Goal: Information Seeking & Learning: Learn about a topic

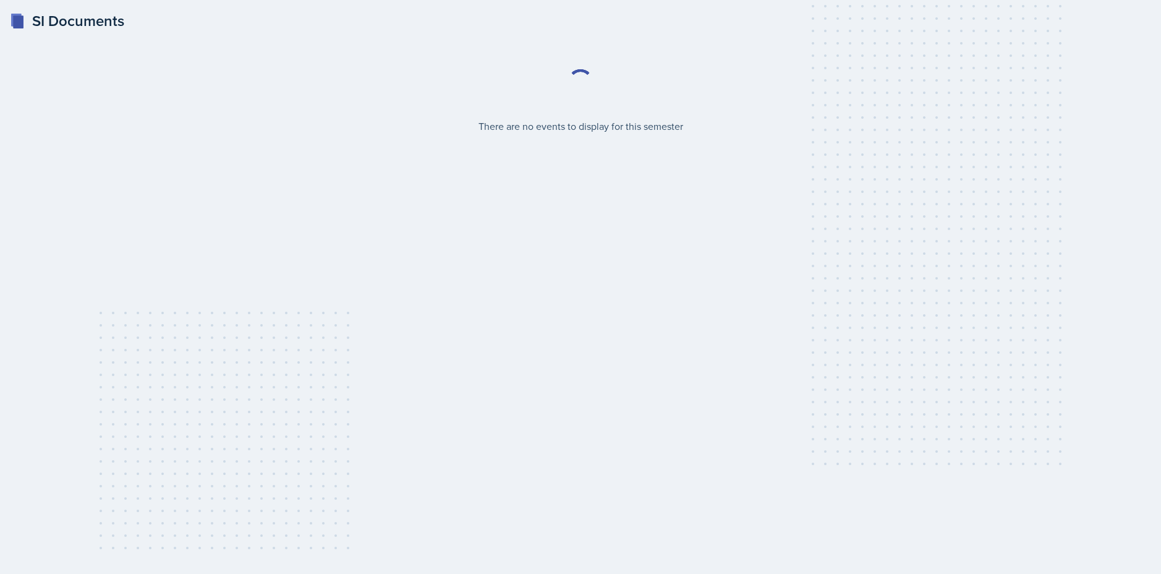
select select "2bed604d-1099-4043-b1bc-2365e8740244"
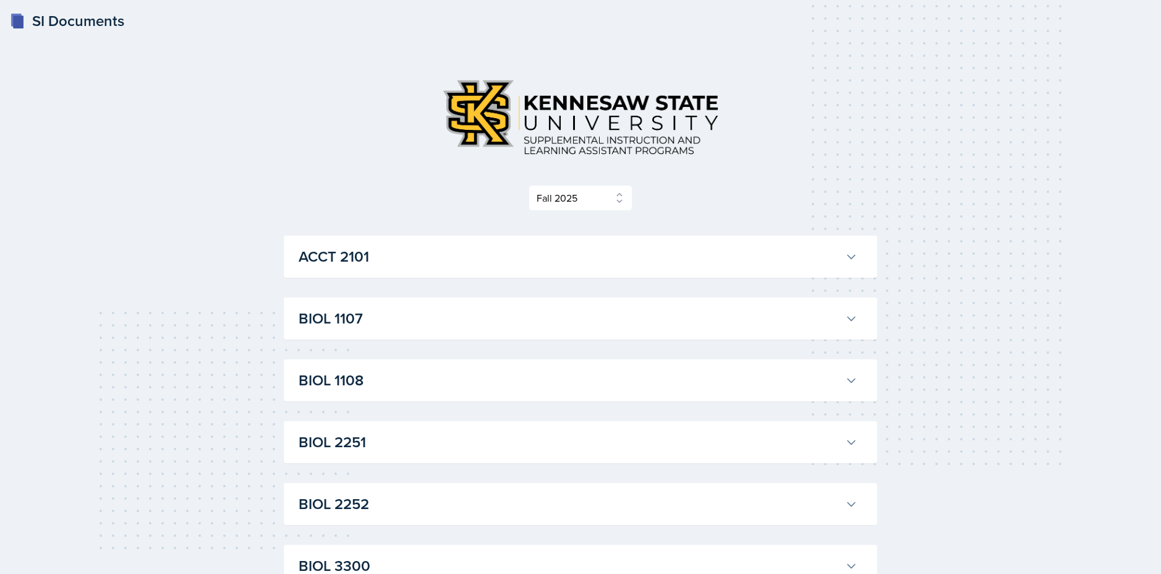
click at [373, 265] on h3 "ACCT 2101" at bounding box center [569, 256] width 541 height 22
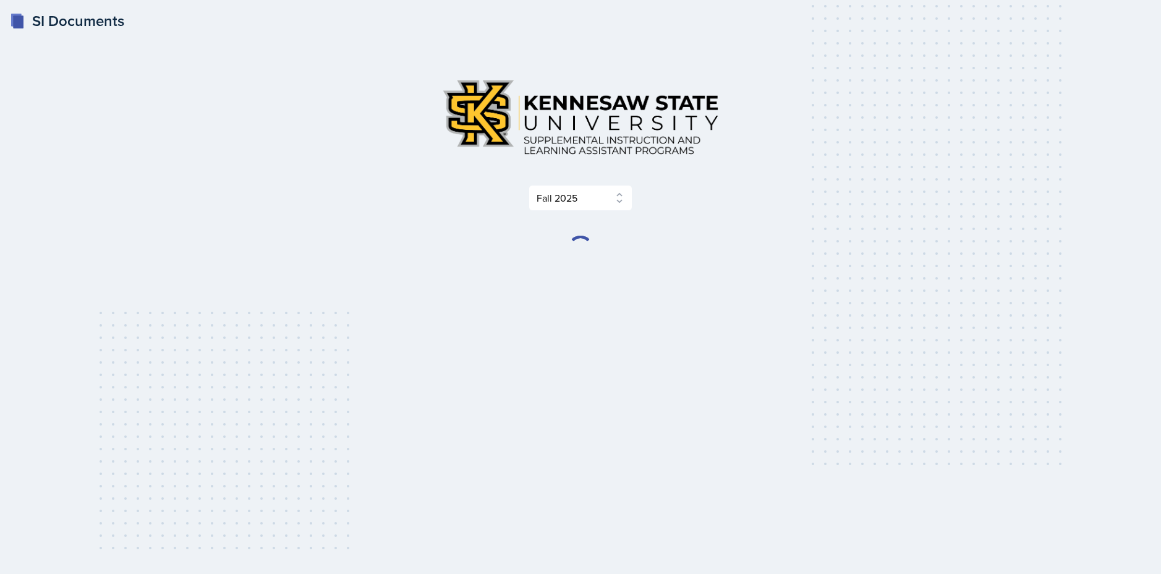
select select "2bed604d-1099-4043-b1bc-2365e8740244"
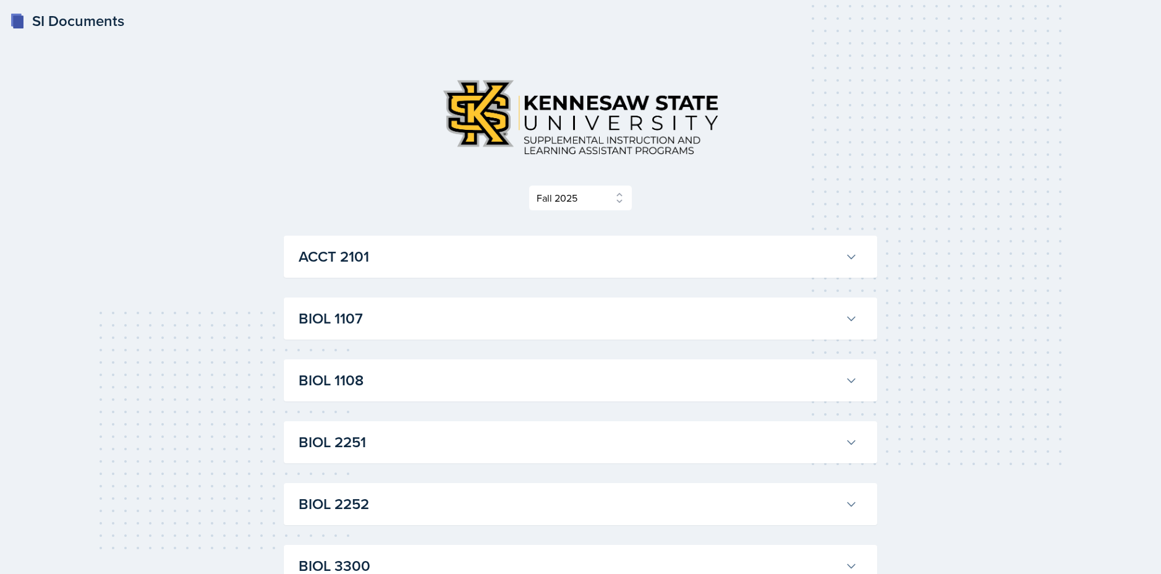
click at [576, 260] on h3 "ACCT 2101" at bounding box center [569, 256] width 541 height 22
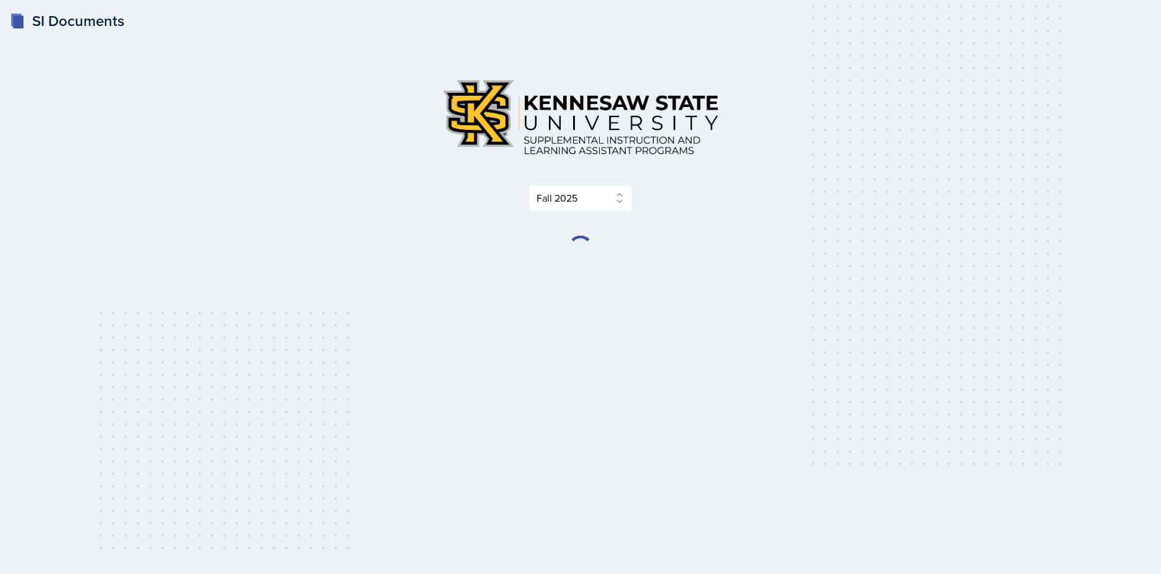
select select "2bed604d-1099-4043-b1bc-2365e8740244"
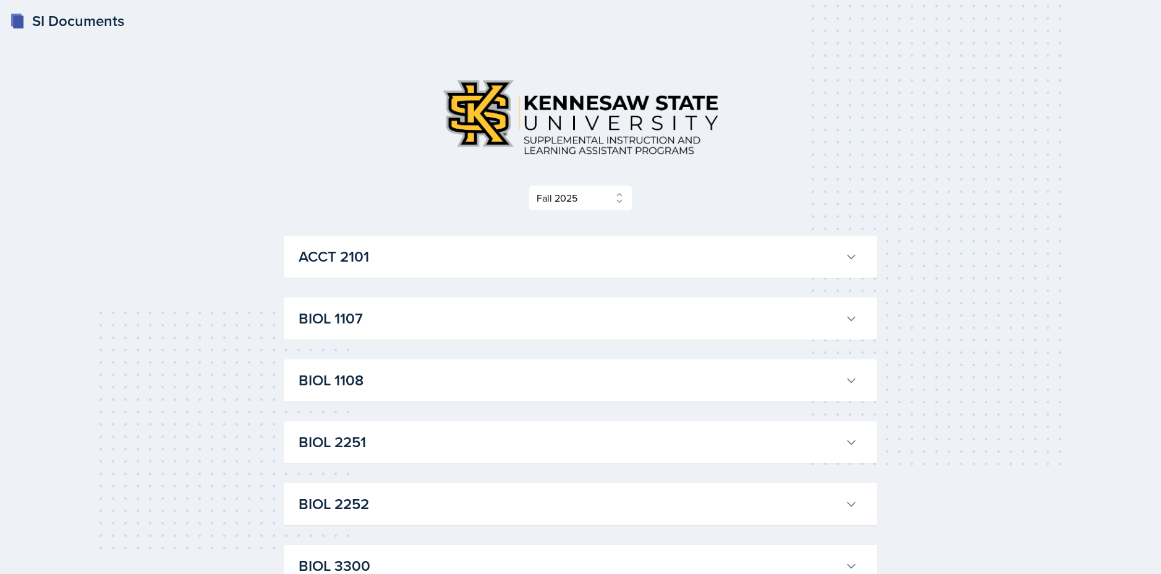
click at [437, 265] on h3 "ACCT 2101" at bounding box center [569, 256] width 541 height 22
